Goal: Find specific page/section: Find specific page/section

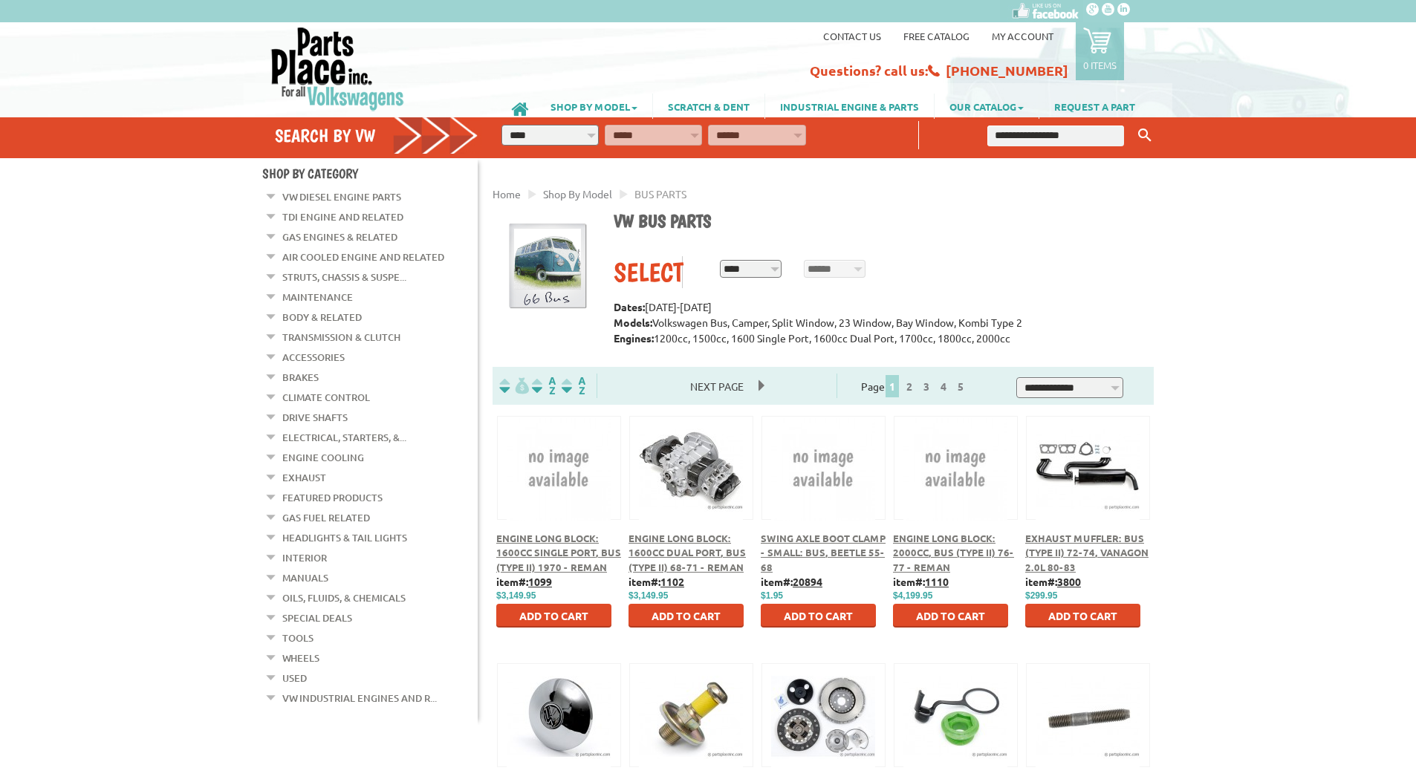
click at [314, 468] on link "Exhaust" at bounding box center [304, 477] width 44 height 19
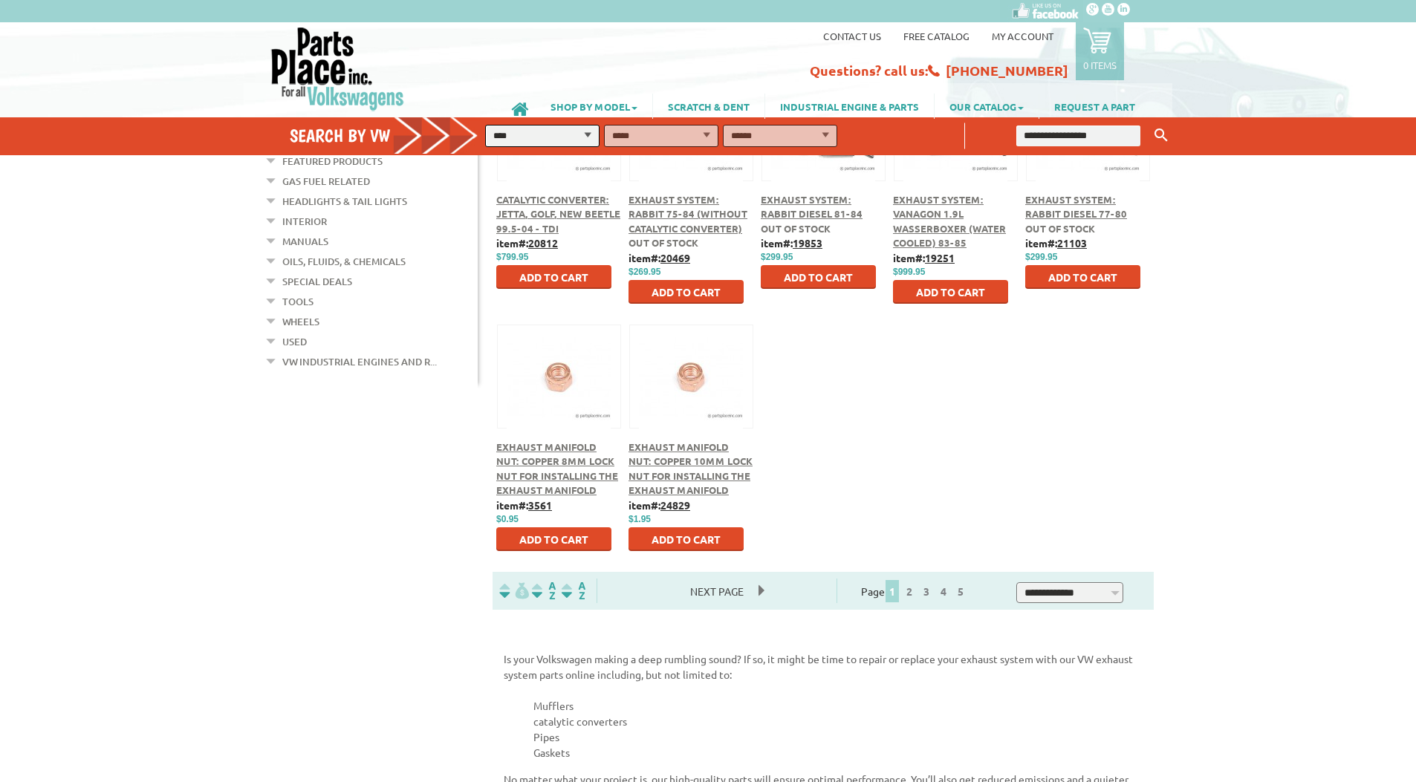
scroll to position [626, 0]
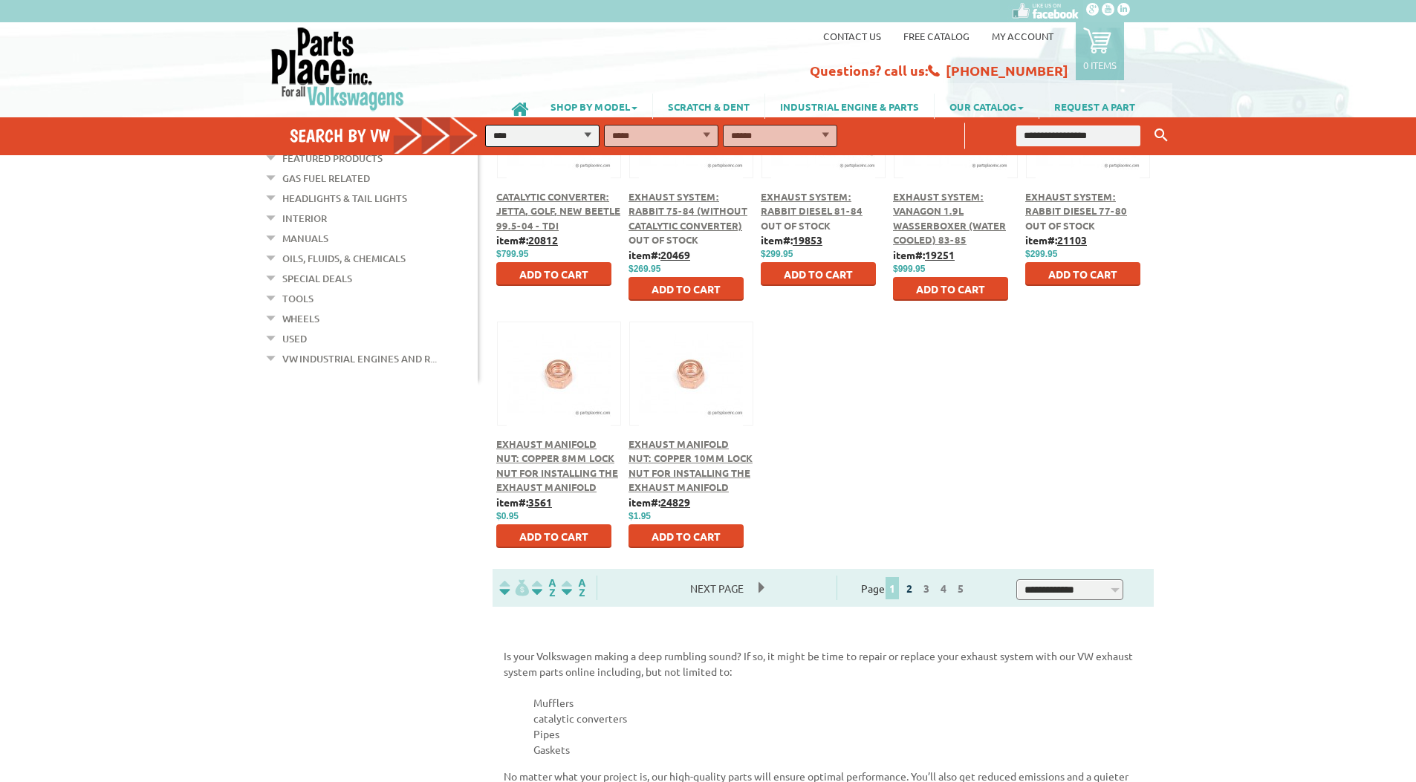
click at [916, 586] on link "2" at bounding box center [909, 588] width 13 height 13
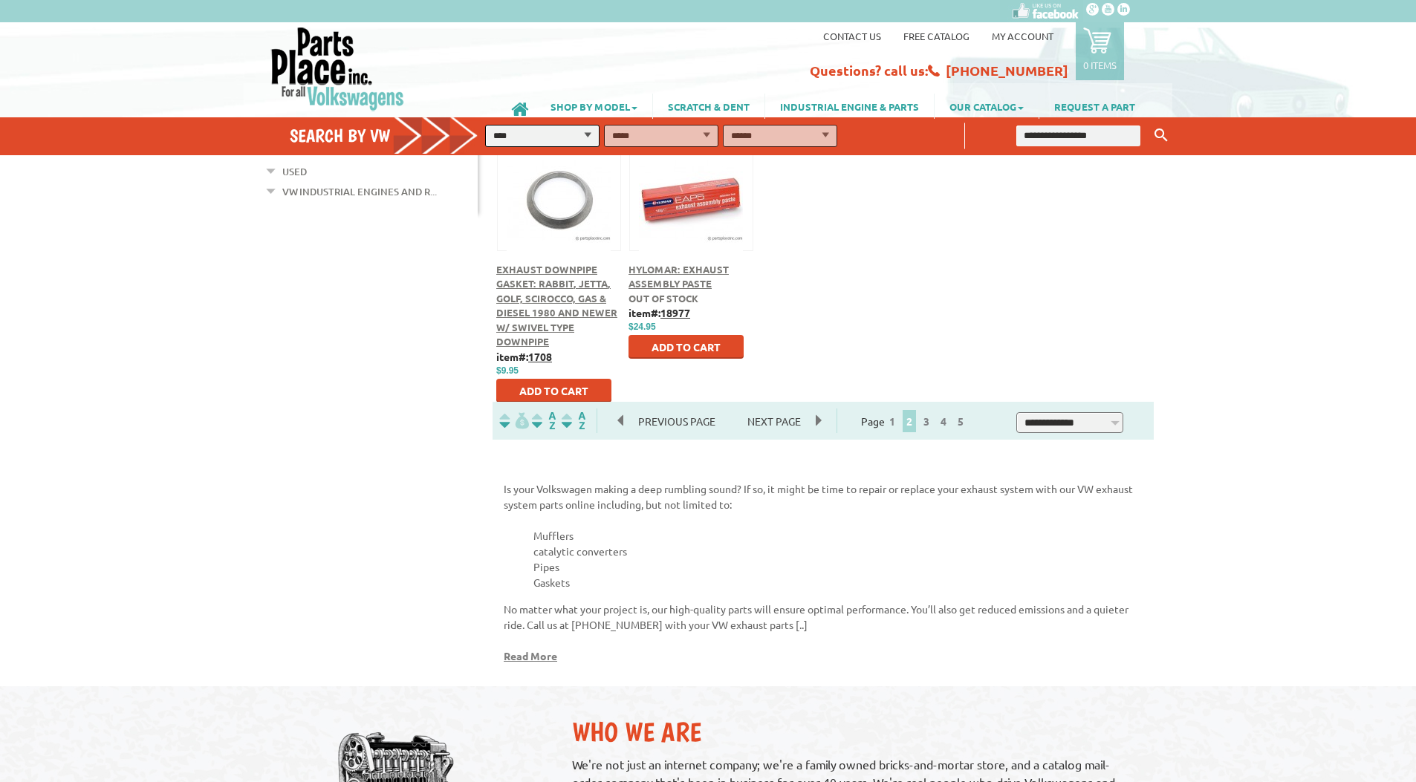
scroll to position [802, 0]
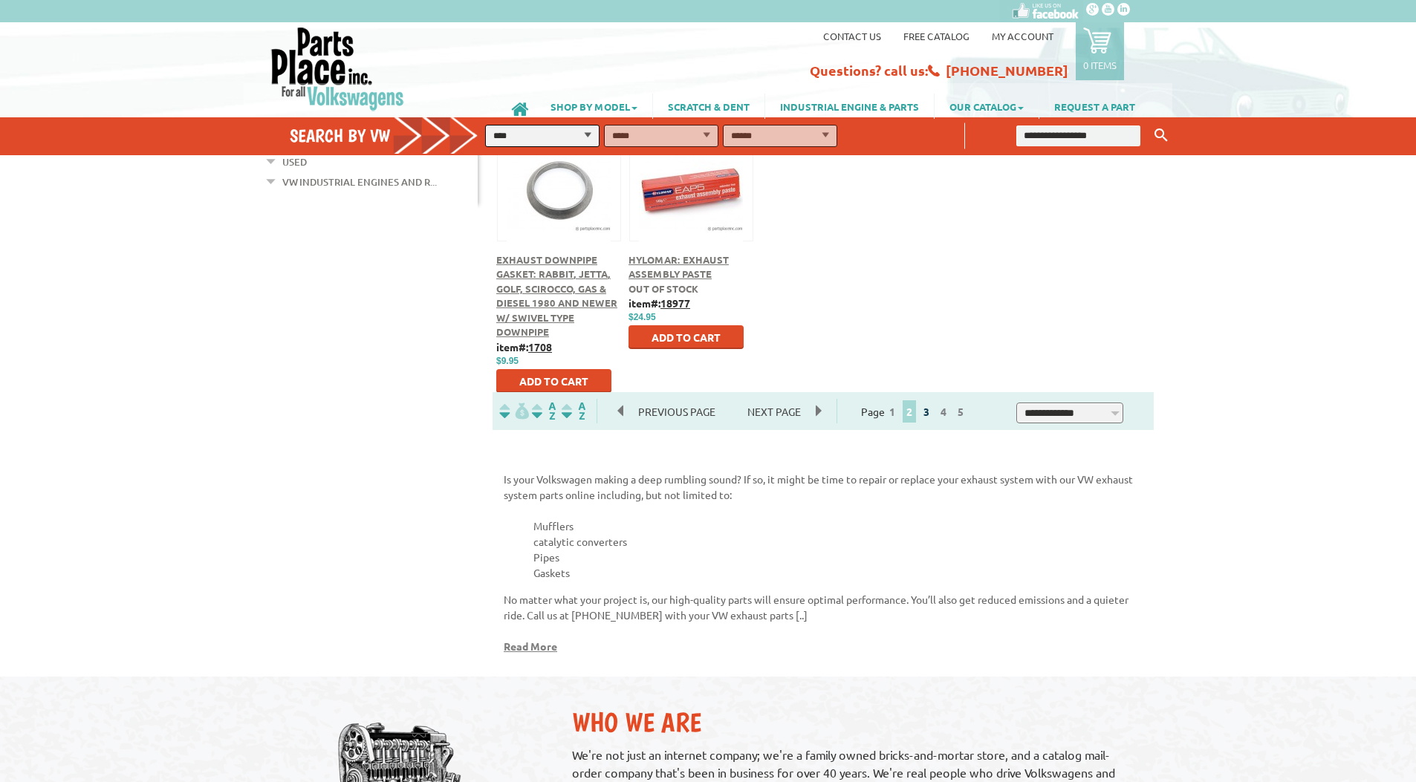
click at [933, 408] on link "3" at bounding box center [926, 411] width 13 height 13
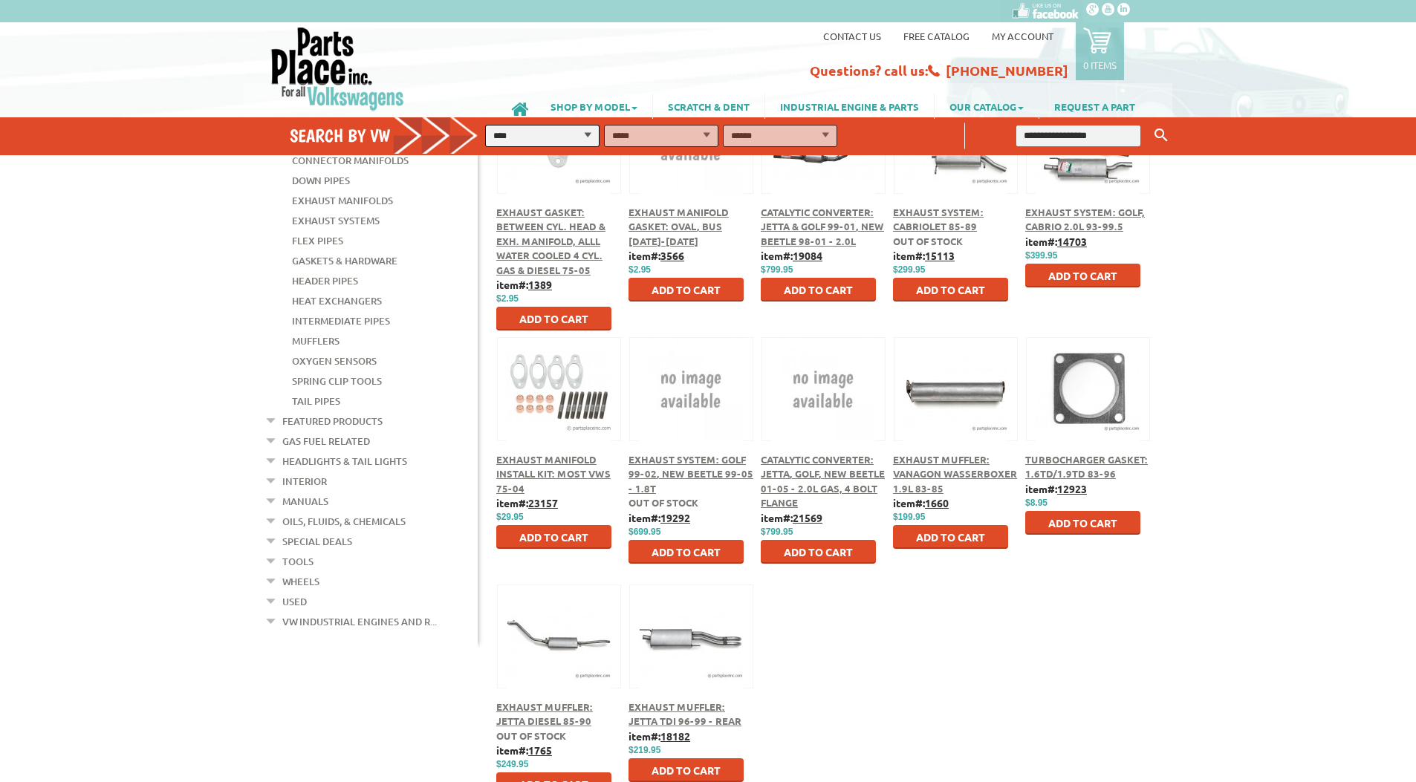
scroll to position [363, 0]
